Goal: Transaction & Acquisition: Purchase product/service

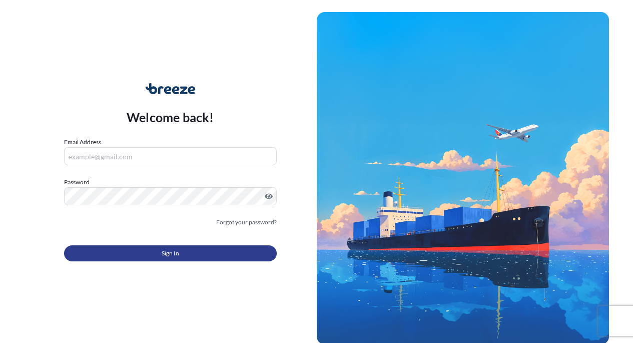
type input "[EMAIL_ADDRESS][DOMAIN_NAME]"
click at [182, 250] on button "Sign In" at bounding box center [170, 253] width 213 height 16
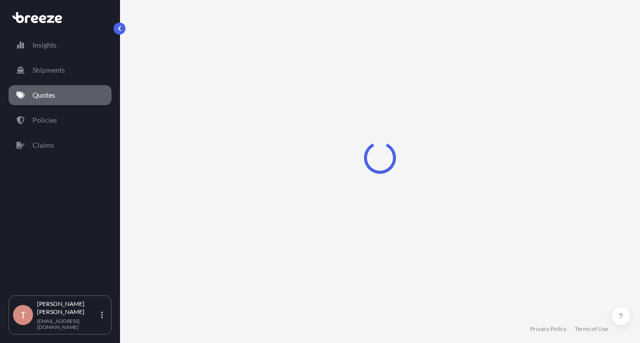
select select "Sea"
select select "1"
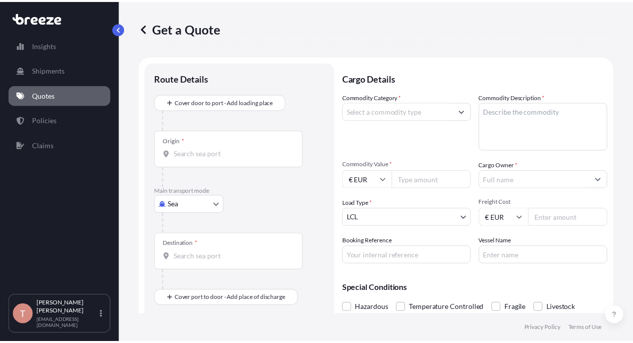
scroll to position [16, 0]
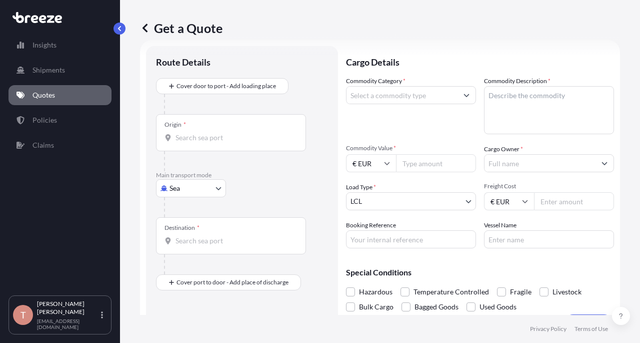
click at [179, 185] on body "Insights Shipments Quotes Policies Claims T [PERSON_NAME] [EMAIL_ADDRESS][DOMAI…" at bounding box center [320, 171] width 640 height 343
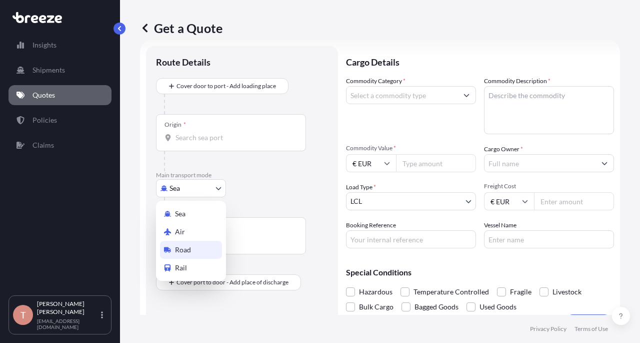
click at [185, 251] on span "Road" at bounding box center [183, 250] width 16 height 10
select select "Road"
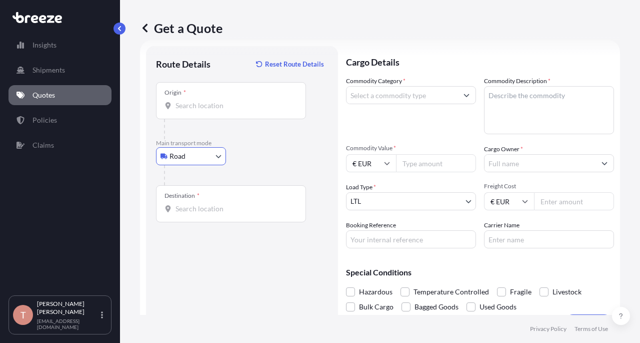
click at [189, 93] on div "Origin *" at bounding box center [231, 100] width 150 height 37
click at [189, 101] on input "Origin *" at bounding box center [235, 106] width 118 height 10
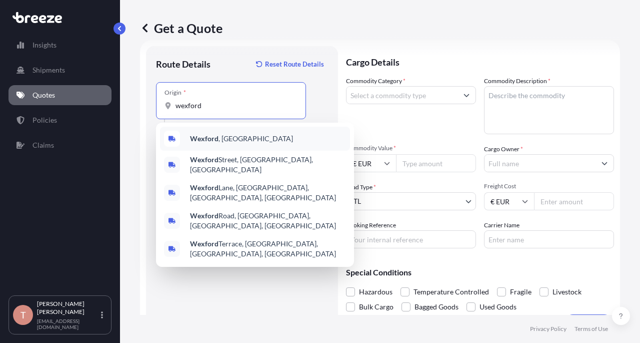
click at [204, 140] on b "Wexford" at bounding box center [204, 138] width 29 height 9
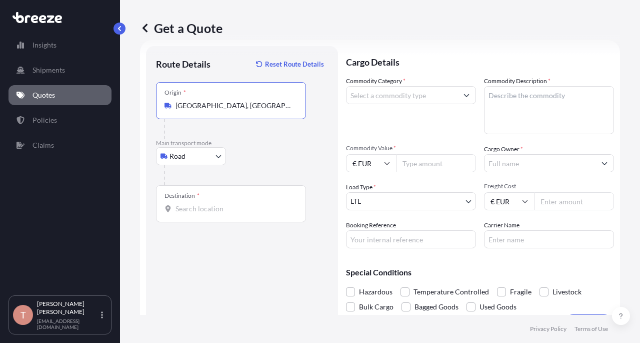
type input "[GEOGRAPHIC_DATA], [GEOGRAPHIC_DATA]"
click at [192, 207] on input "Destination *" at bounding box center [235, 209] width 118 height 10
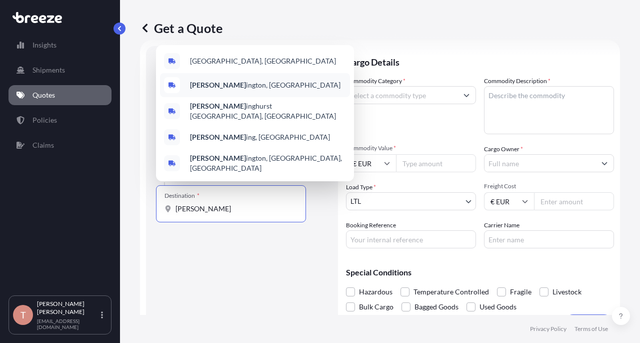
click at [220, 90] on span "[PERSON_NAME] ington, [GEOGRAPHIC_DATA]" at bounding box center [265, 85] width 151 height 10
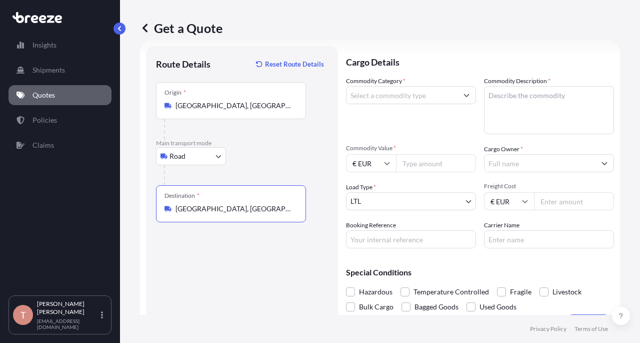
type input "[GEOGRAPHIC_DATA], [GEOGRAPHIC_DATA]"
click at [420, 98] on input "Commodity Category *" at bounding box center [402, 95] width 111 height 18
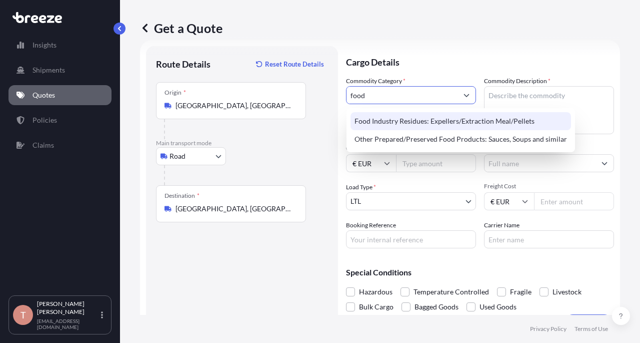
click at [422, 118] on div "Food Industry Residues: Expellers/Extraction Meal/Pellets" at bounding box center [461, 121] width 221 height 18
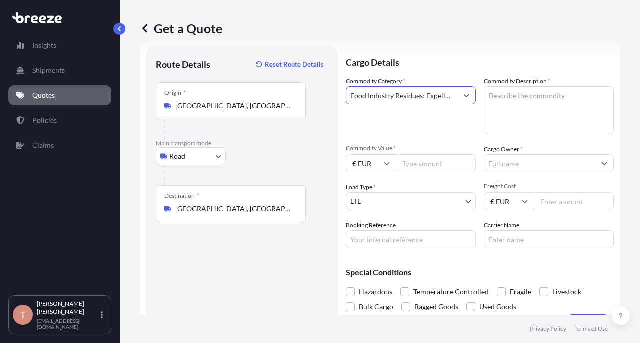
type input "Food Industry Residues: Expellers/Extraction Meal/Pellets"
click at [526, 96] on textarea "Commodity Description *" at bounding box center [549, 110] width 130 height 48
type textarea "whey"
click at [425, 166] on input "Commodity Value *" at bounding box center [436, 163] width 80 height 18
type input "49697"
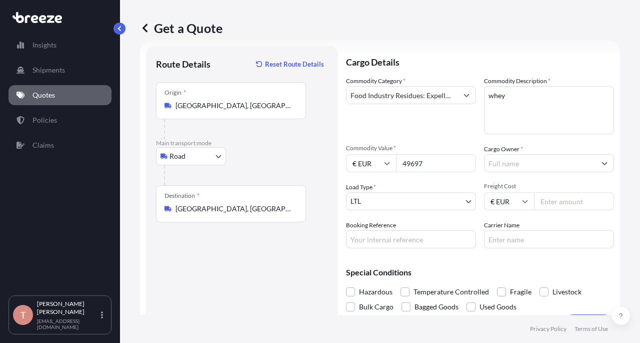
click at [526, 165] on input "Cargo Owner *" at bounding box center [540, 163] width 111 height 18
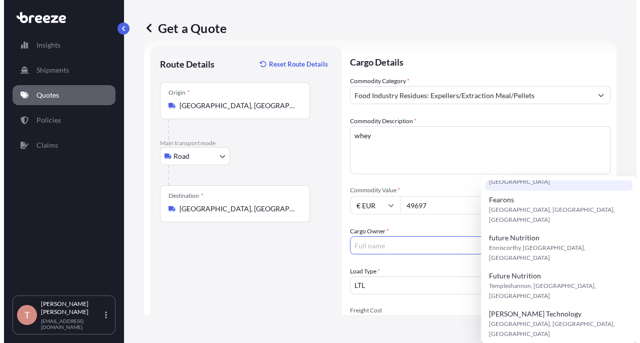
scroll to position [200, 0]
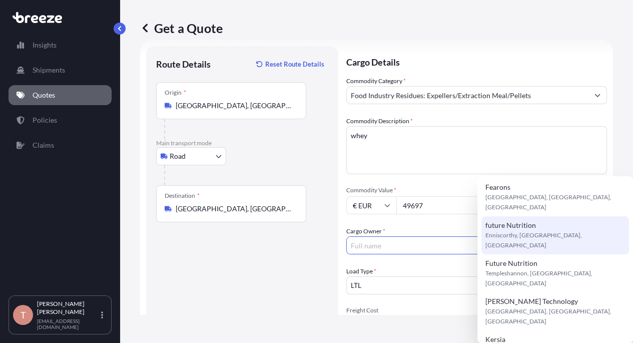
click at [527, 220] on span "future Nutrition" at bounding box center [510, 225] width 51 height 10
type input "future Nutrition"
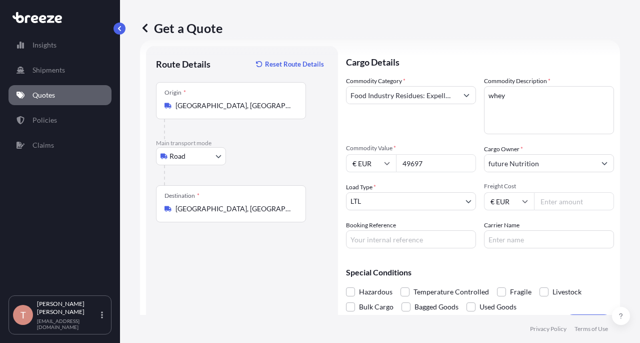
click at [564, 200] on input "Freight Cost" at bounding box center [574, 201] width 80 height 18
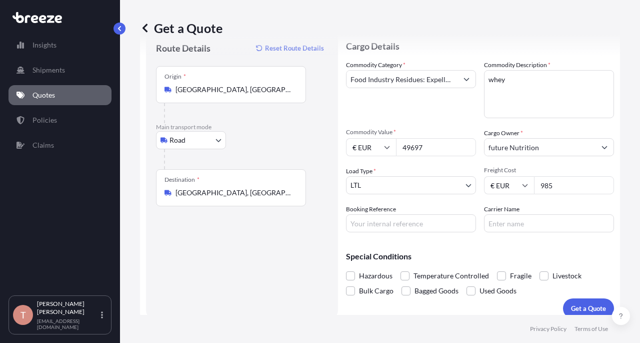
scroll to position [41, 0]
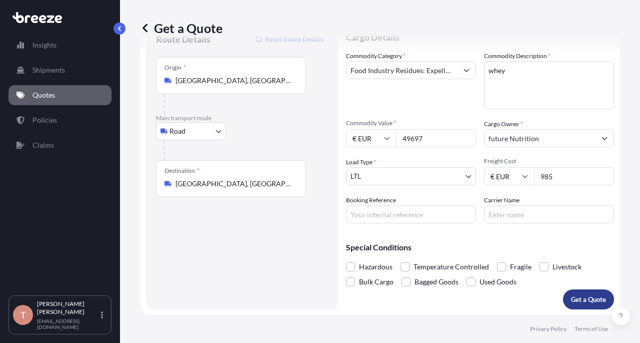
type input "985"
click at [578, 296] on p "Get a Quote" at bounding box center [588, 299] width 35 height 10
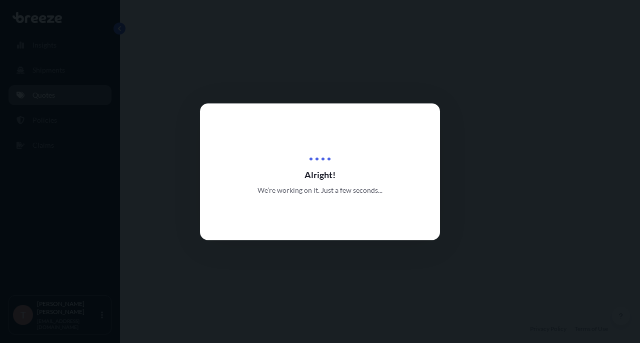
select select "Road"
select select "1"
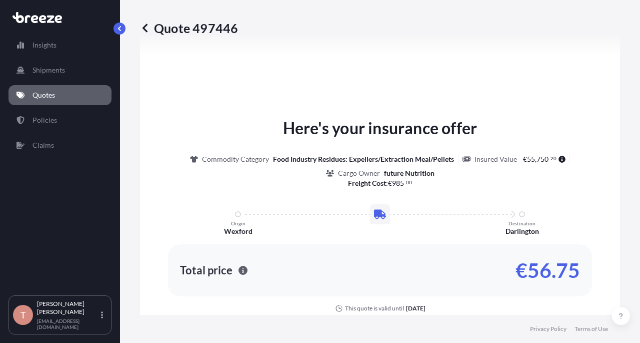
scroll to position [416, 0]
